Goal: Transaction & Acquisition: Purchase product/service

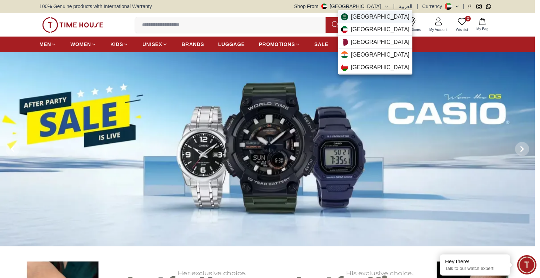
click at [362, 16] on span "[GEOGRAPHIC_DATA]" at bounding box center [380, 17] width 59 height 8
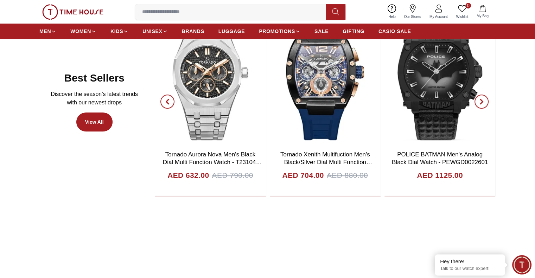
scroll to position [457, 0]
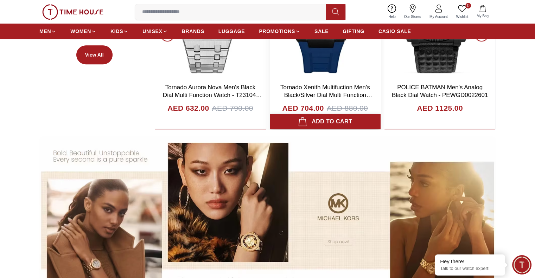
click at [321, 120] on div "Add to cart" at bounding box center [325, 122] width 54 height 10
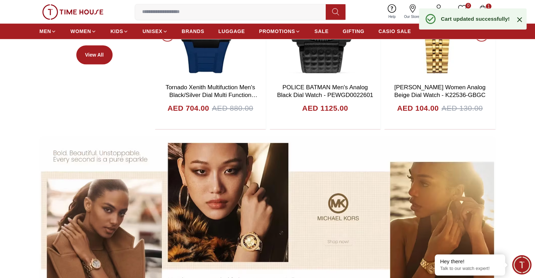
click at [519, 19] on icon at bounding box center [519, 19] width 5 height 5
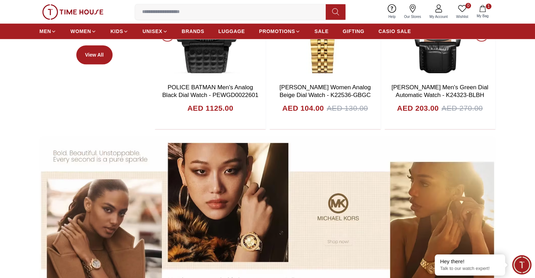
click at [482, 12] on button "1 My Bag" at bounding box center [482, 12] width 20 height 17
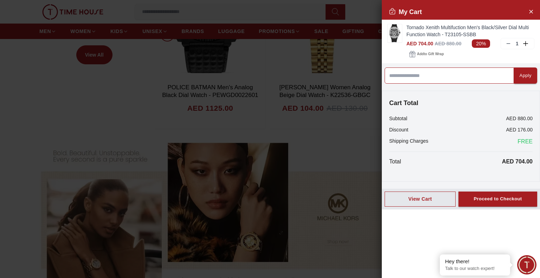
click at [440, 74] on input at bounding box center [448, 75] width 129 height 16
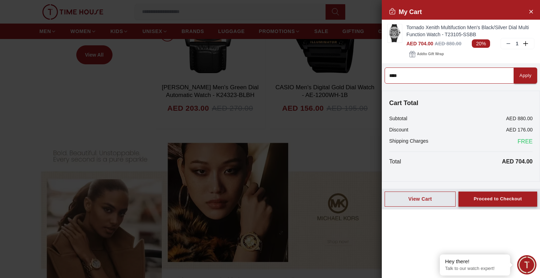
type input "****"
click at [525, 198] on button "Proceed to Checkout" at bounding box center [497, 199] width 79 height 15
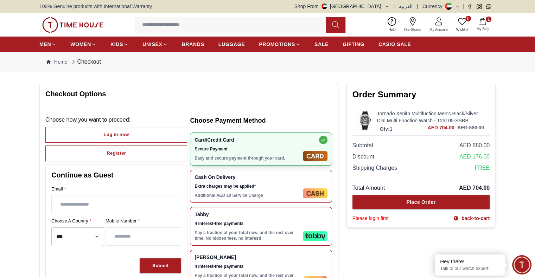
click at [481, 20] on icon "button" at bounding box center [482, 21] width 7 height 7
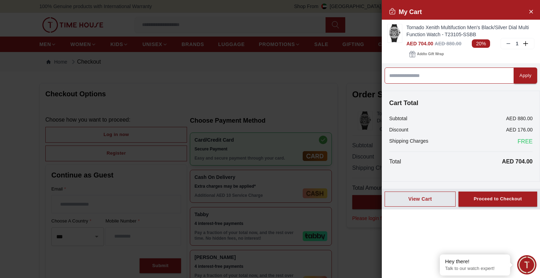
click at [454, 73] on input at bounding box center [448, 75] width 129 height 16
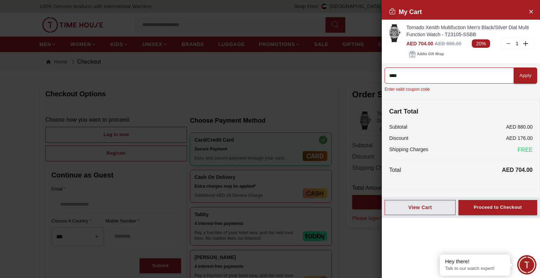
click at [455, 73] on input "****" at bounding box center [448, 75] width 129 height 16
type input "****"
click at [524, 77] on div "Apply" at bounding box center [525, 76] width 12 height 8
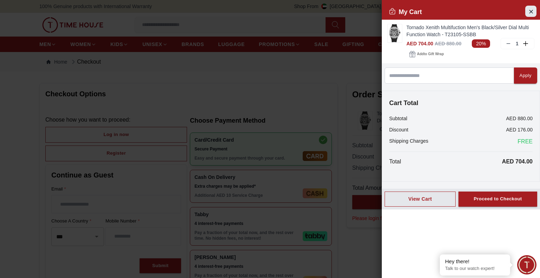
click at [534, 13] on button "Close Account" at bounding box center [530, 11] width 11 height 11
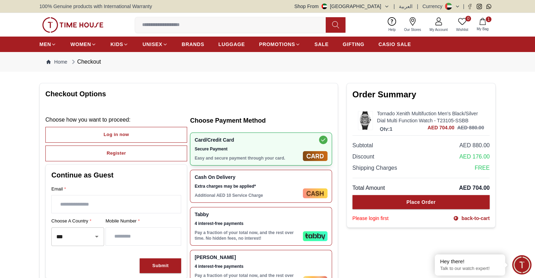
click at [380, 8] on button "Shop From [GEOGRAPHIC_DATA]" at bounding box center [341, 6] width 95 height 7
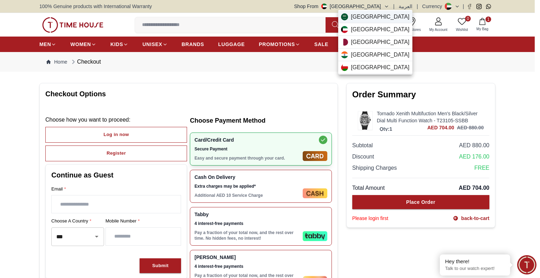
click at [377, 12] on div "[GEOGRAPHIC_DATA]" at bounding box center [375, 17] width 74 height 13
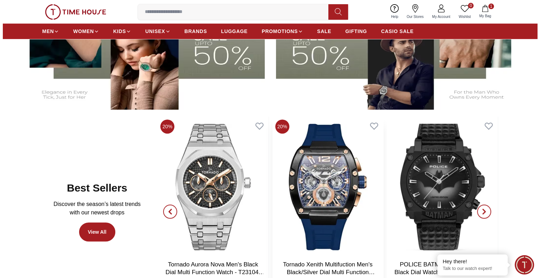
scroll to position [316, 0]
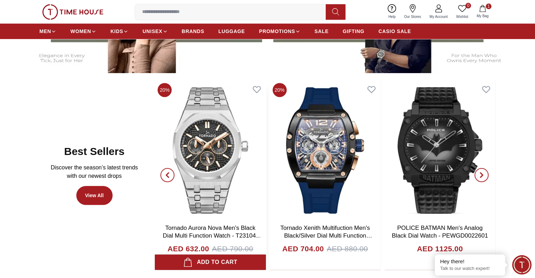
click at [216, 262] on div "Add to cart" at bounding box center [210, 262] width 54 height 10
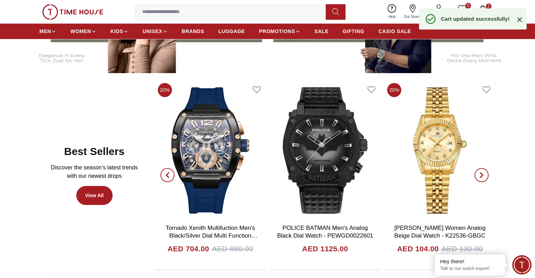
click at [485, 6] on icon "button" at bounding box center [482, 8] width 7 height 7
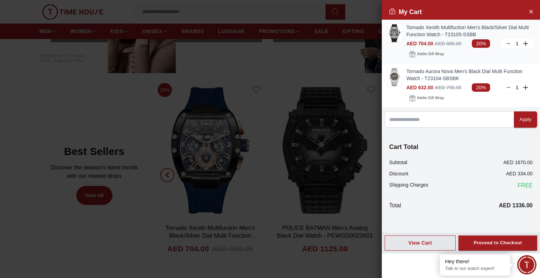
click at [506, 44] on line at bounding box center [507, 44] width 3 height 0
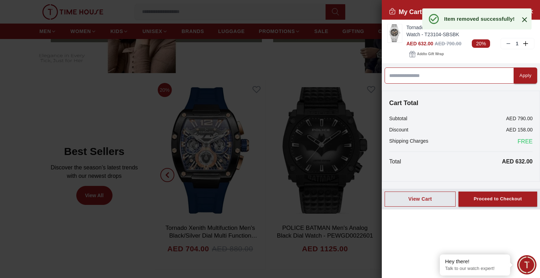
click at [409, 73] on input at bounding box center [448, 75] width 129 height 16
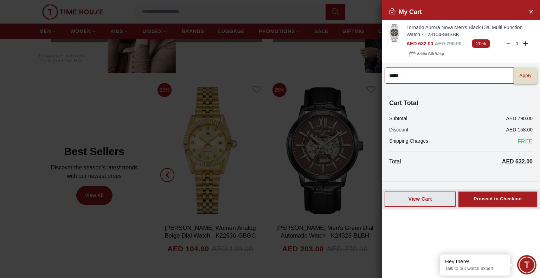
type input "*****"
click at [521, 77] on div "Apply" at bounding box center [525, 76] width 12 height 8
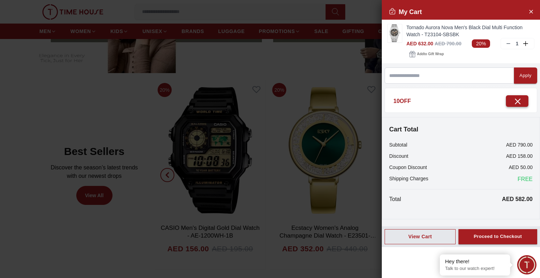
click at [506, 102] on button "button" at bounding box center [517, 101] width 22 height 12
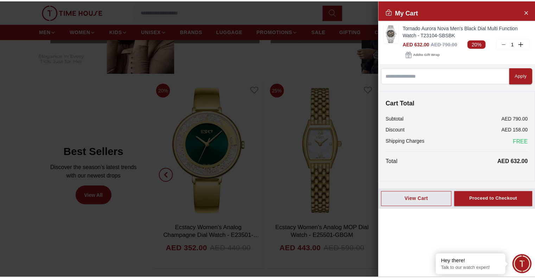
scroll to position [0, 0]
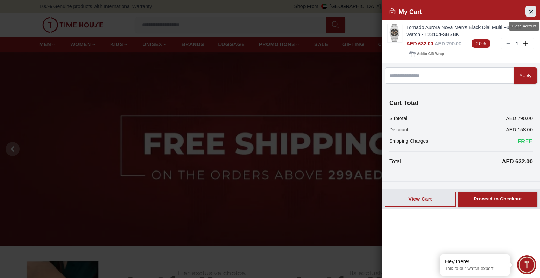
click at [529, 12] on icon "Close Account" at bounding box center [531, 11] width 6 height 9
